Goal: Task Accomplishment & Management: Use online tool/utility

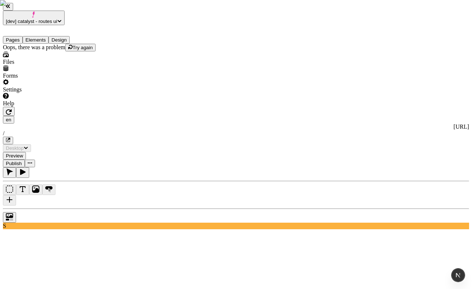
click at [73, 50] on span "Try again" at bounding box center [83, 47] width 20 height 5
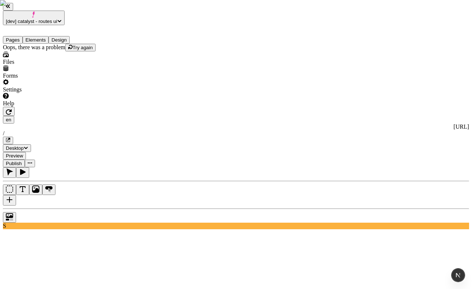
click at [73, 50] on span "Try again" at bounding box center [83, 47] width 20 height 5
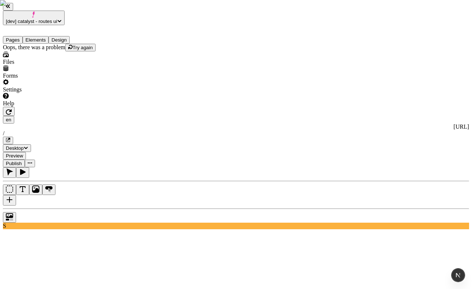
click at [73, 50] on span "Try again" at bounding box center [83, 47] width 20 height 5
